Goal: Information Seeking & Learning: Learn about a topic

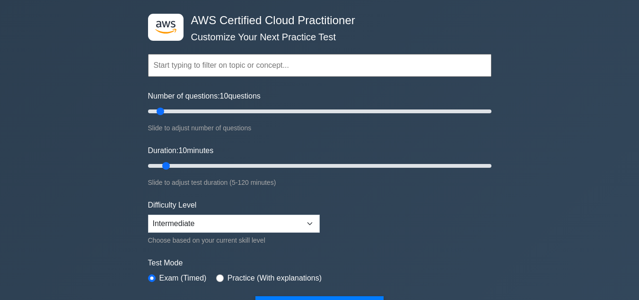
scroll to position [40, 0]
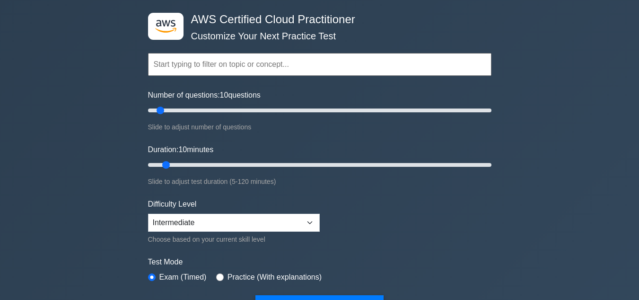
click at [332, 62] on input "text" at bounding box center [320, 64] width 344 height 23
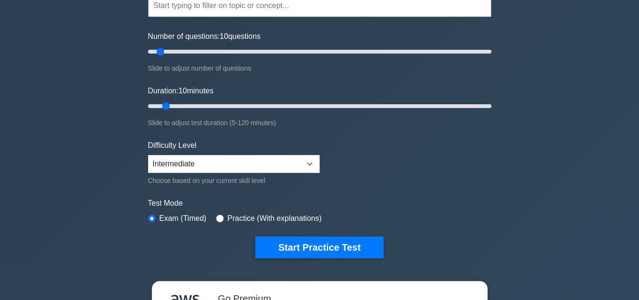
scroll to position [0, 0]
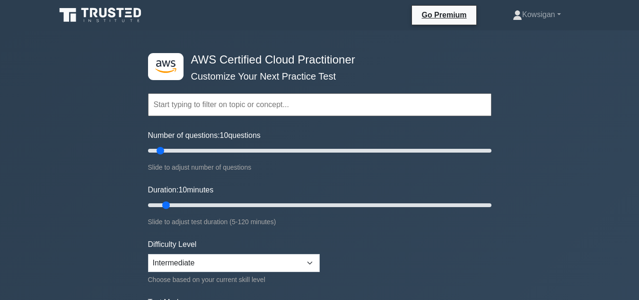
click at [298, 99] on input "text" at bounding box center [320, 104] width 344 height 23
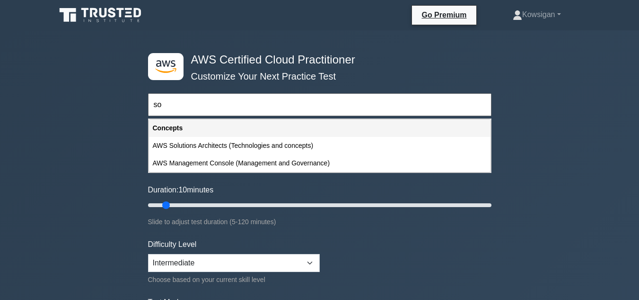
type input "s"
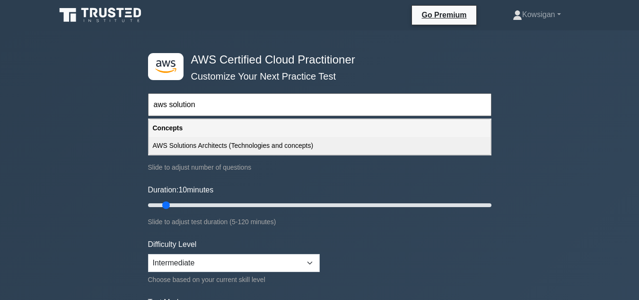
click at [211, 144] on div "AWS Solutions Architects (Technologies and concepts)" at bounding box center [320, 146] width 342 height 18
type input "AWS Solutions Architects (Technologies and concepts)"
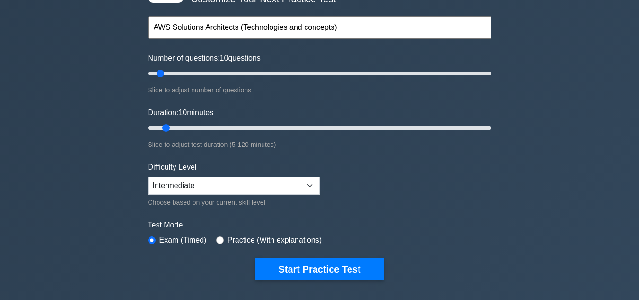
scroll to position [75, 0]
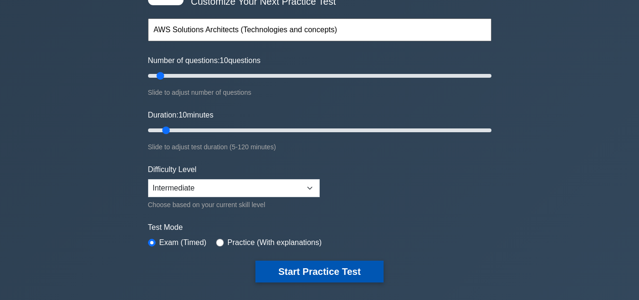
click at [313, 271] on button "Start Practice Test" at bounding box center [320, 271] width 128 height 22
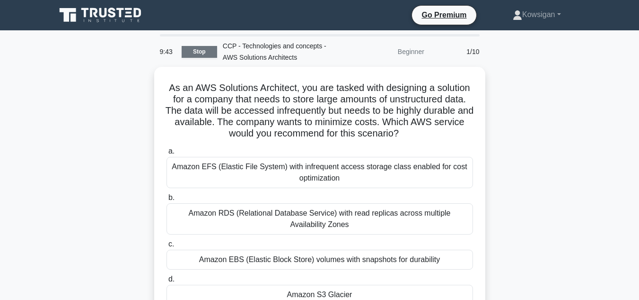
click at [198, 49] on link "Stop" at bounding box center [199, 52] width 35 height 12
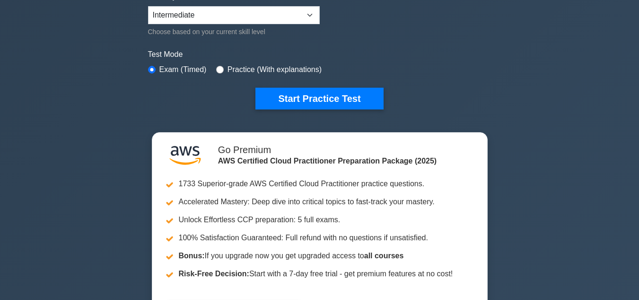
scroll to position [248, 0]
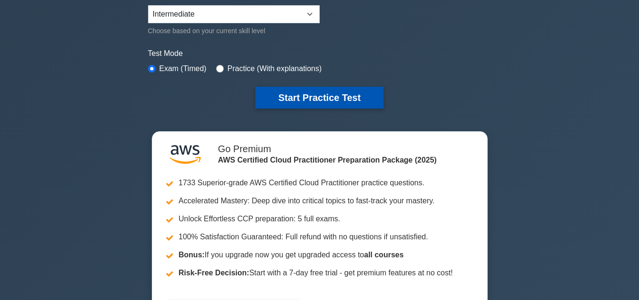
click at [342, 95] on button "Start Practice Test" at bounding box center [320, 98] width 128 height 22
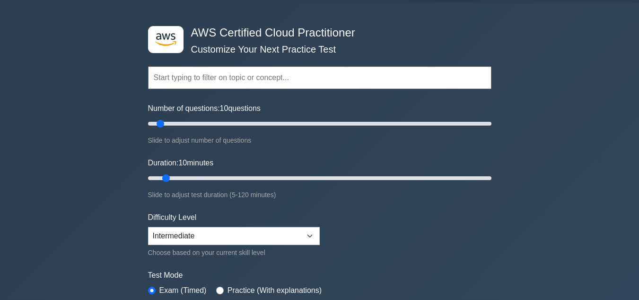
scroll to position [0, 0]
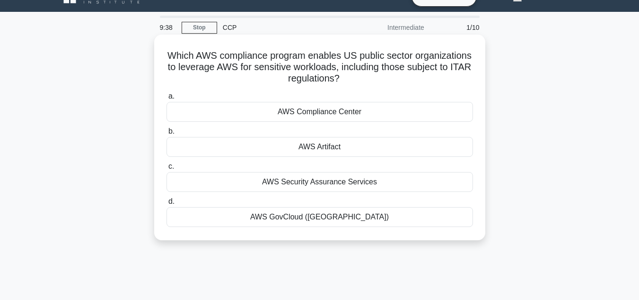
scroll to position [18, 0]
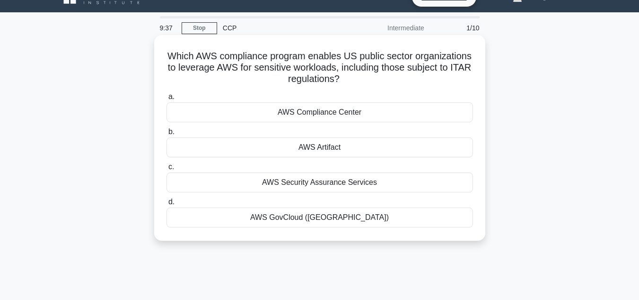
click at [331, 111] on div "AWS Compliance Center" at bounding box center [320, 112] width 307 height 20
click at [167, 100] on input "a. AWS Compliance Center" at bounding box center [167, 97] width 0 height 6
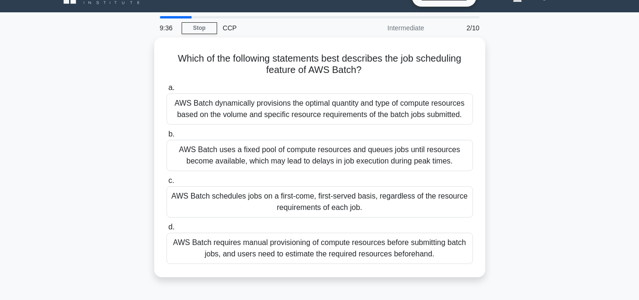
scroll to position [0, 0]
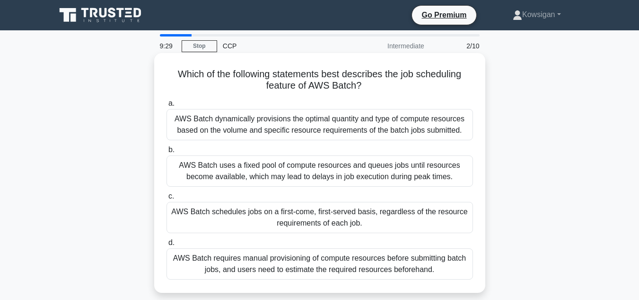
click at [368, 169] on div "AWS Batch uses a fixed pool of compute resources and queues jobs until resource…" at bounding box center [320, 170] width 307 height 31
click at [167, 153] on input "b. AWS Batch uses a fixed pool of compute resources and queues jobs until resou…" at bounding box center [167, 150] width 0 height 6
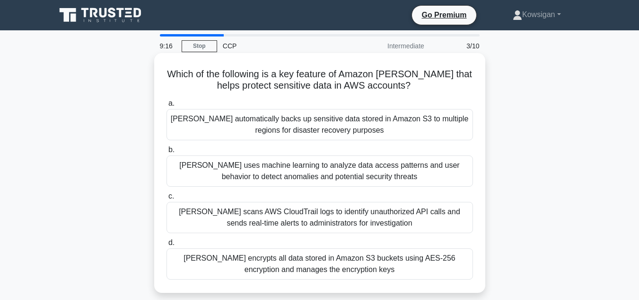
click at [327, 261] on div "Macie encrypts all data stored in Amazon S3 buckets using AES-256 encryption an…" at bounding box center [320, 263] width 307 height 31
click at [167, 246] on input "d. Macie encrypts all data stored in Amazon S3 buckets using AES-256 encryption…" at bounding box center [167, 242] width 0 height 6
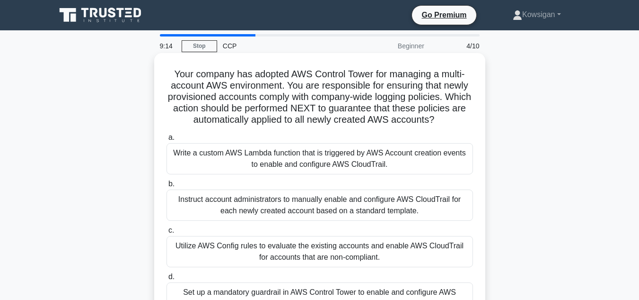
click at [302, 165] on div "Write a custom AWS Lambda function that is triggered by AWS Account creation ev…" at bounding box center [320, 158] width 307 height 31
click at [167, 141] on input "a. Write a custom AWS Lambda function that is triggered by AWS Account creation…" at bounding box center [167, 137] width 0 height 6
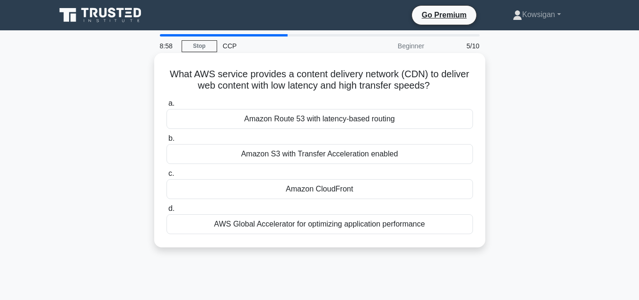
click at [310, 230] on div "AWS Global Accelerator for optimizing application performance" at bounding box center [320, 224] width 307 height 20
click at [167, 212] on input "d. AWS Global Accelerator for optimizing application performance" at bounding box center [167, 208] width 0 height 6
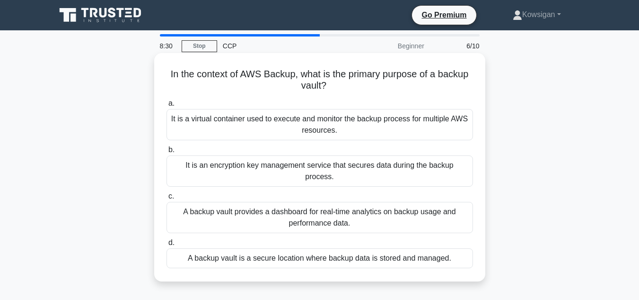
click at [316, 202] on div "A backup vault provides a dashboard for real-time analytics on backup usage and…" at bounding box center [320, 217] width 307 height 31
click at [167, 199] on input "c. A backup vault provides a dashboard for real-time analytics on backup usage …" at bounding box center [167, 196] width 0 height 6
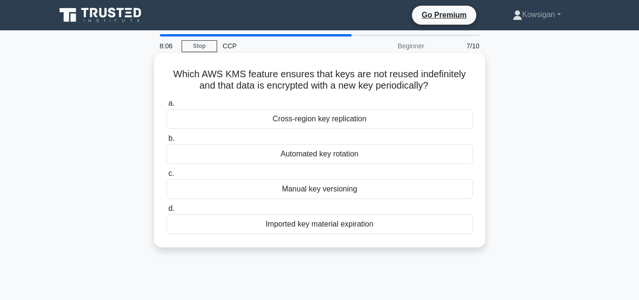
click at [291, 151] on div "Automated key rotation" at bounding box center [320, 154] width 307 height 20
click at [167, 141] on input "b. Automated key rotation" at bounding box center [167, 138] width 0 height 6
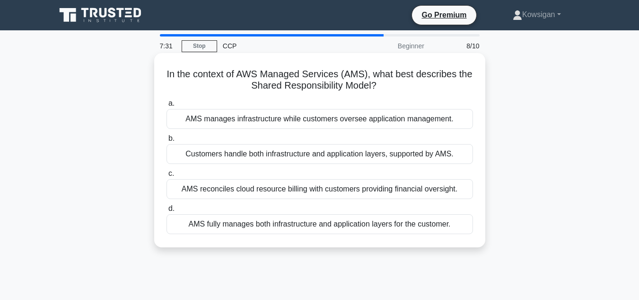
click at [286, 157] on div "Customers handle both infrastructure and application layers, supported by AMS." at bounding box center [320, 154] width 307 height 20
click at [167, 141] on input "b. Customers handle both infrastructure and application layers, supported by AM…" at bounding box center [167, 138] width 0 height 6
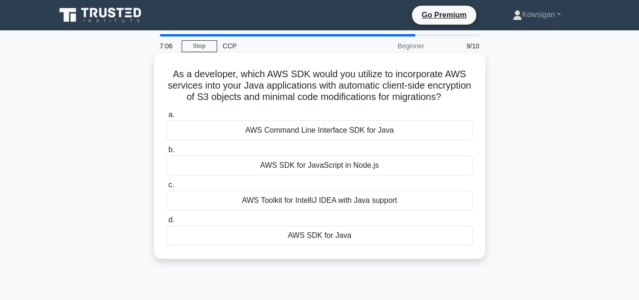
click at [292, 140] on div "AWS Command Line Interface SDK for Java" at bounding box center [320, 130] width 307 height 20
click at [167, 118] on input "a. AWS Command Line Interface SDK for Java" at bounding box center [167, 115] width 0 height 6
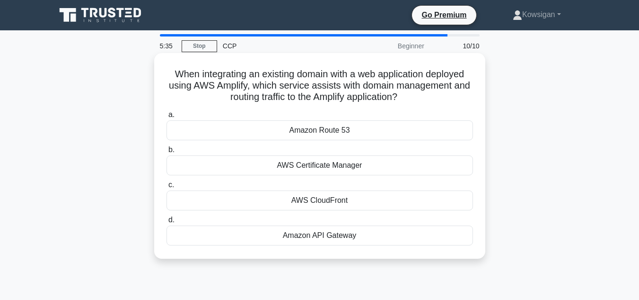
click at [335, 131] on div "Amazon Route 53" at bounding box center [320, 130] width 307 height 20
click at [167, 118] on input "a. Amazon Route 53" at bounding box center [167, 115] width 0 height 6
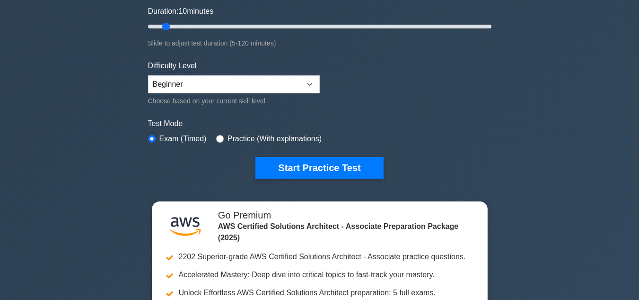
scroll to position [179, 0]
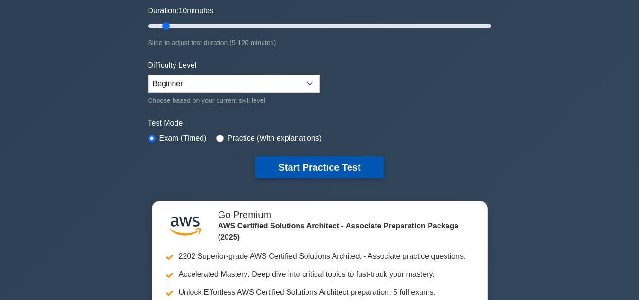
click at [309, 164] on button "Start Practice Test" at bounding box center [320, 167] width 128 height 22
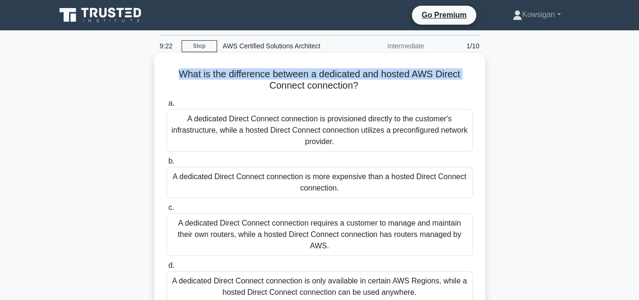
drag, startPoint x: 177, startPoint y: 72, endPoint x: 213, endPoint y: 85, distance: 37.9
click at [213, 85] on h5 "What is the difference between a dedicated and hosted AWS Direct Connect connec…" at bounding box center [320, 80] width 309 height 24
click at [215, 90] on h5 "What is the difference between a dedicated and hosted AWS Direct Connect connec…" at bounding box center [320, 80] width 309 height 24
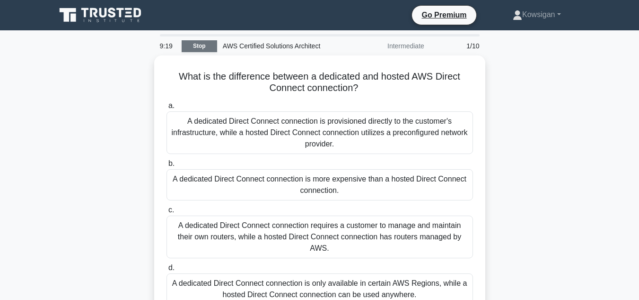
click at [211, 48] on link "Stop" at bounding box center [199, 46] width 35 height 12
